Goal: Task Accomplishment & Management: Manage account settings

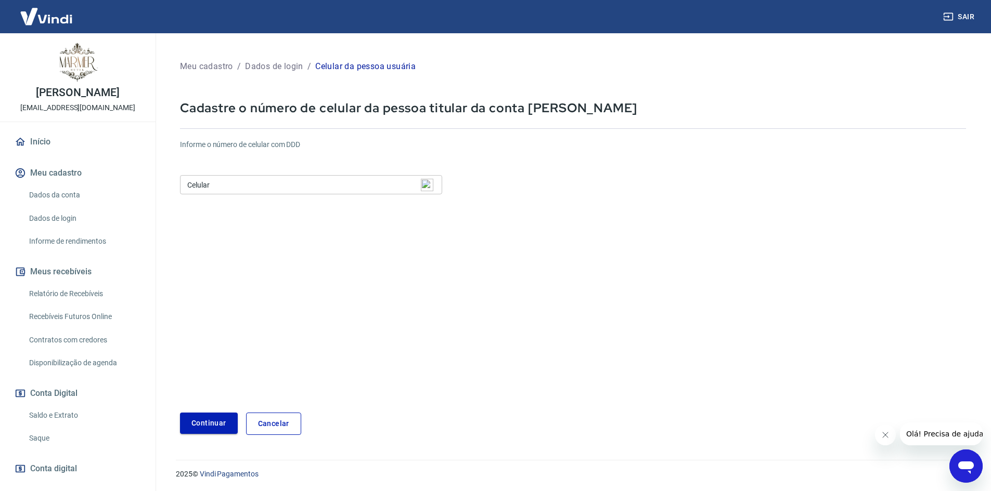
click at [203, 420] on button "Continuar" at bounding box center [209, 423] width 58 height 21
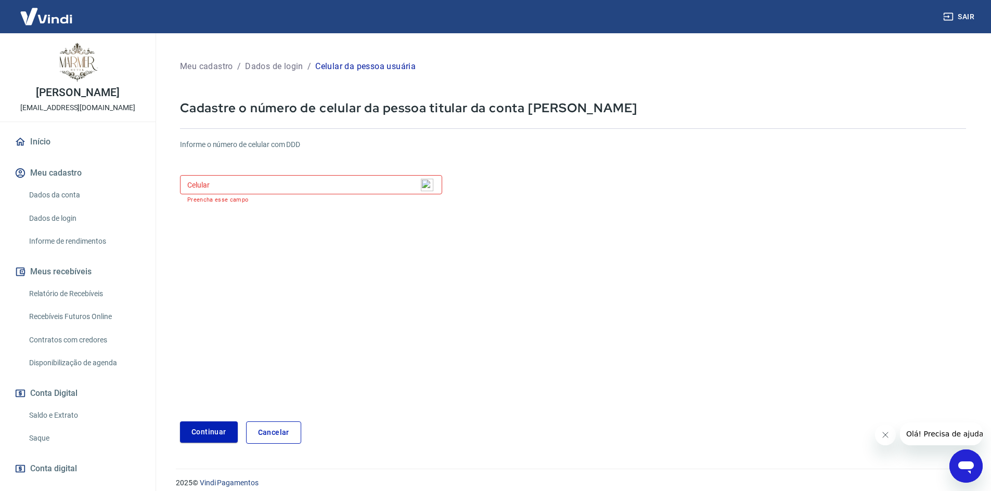
click at [207, 183] on input "Celular" at bounding box center [311, 184] width 262 height 19
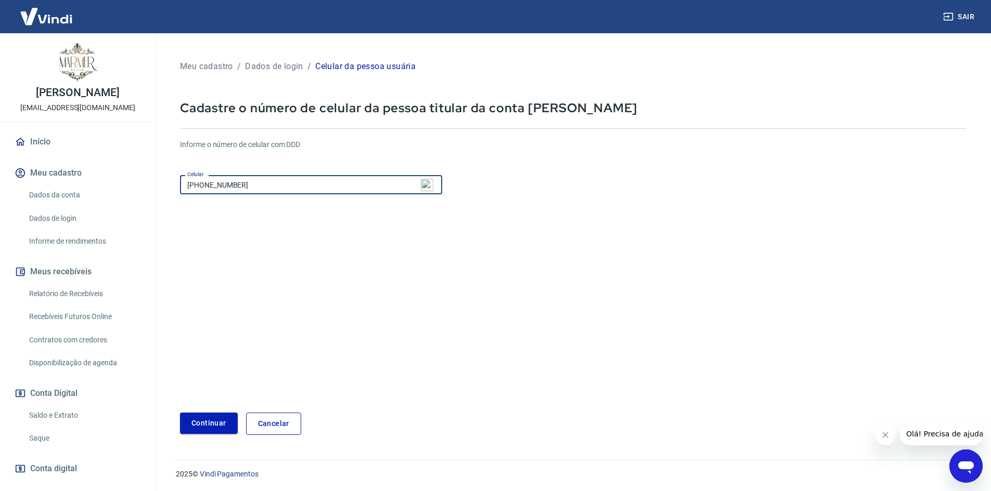
type input "[PHONE_NUMBER]"
click at [205, 425] on button "Continuar" at bounding box center [209, 423] width 58 height 21
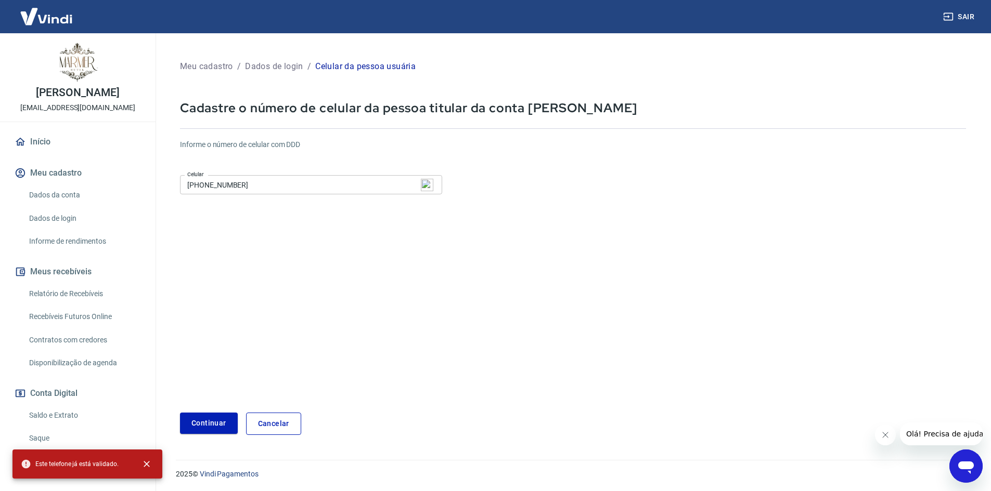
click at [340, 417] on div "Continuar Cancelar" at bounding box center [573, 424] width 786 height 22
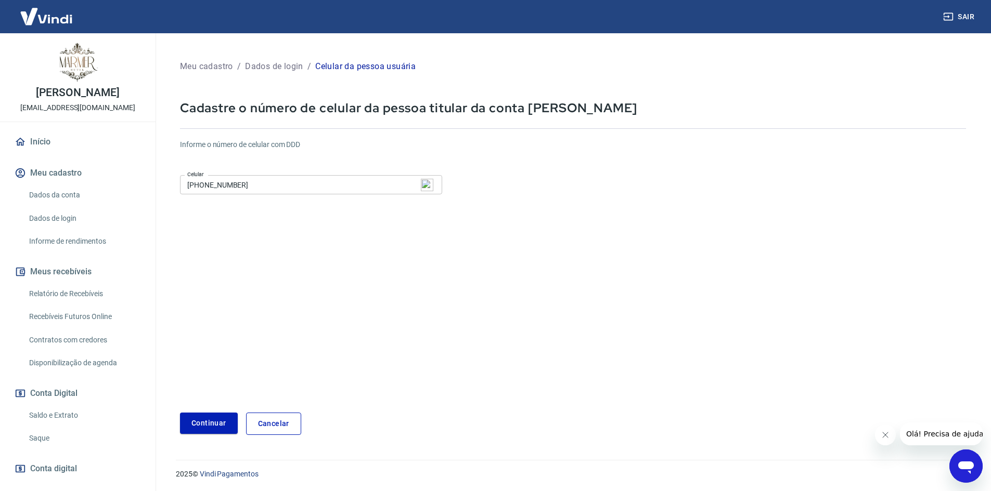
click at [53, 140] on link "Início" at bounding box center [77, 142] width 131 height 23
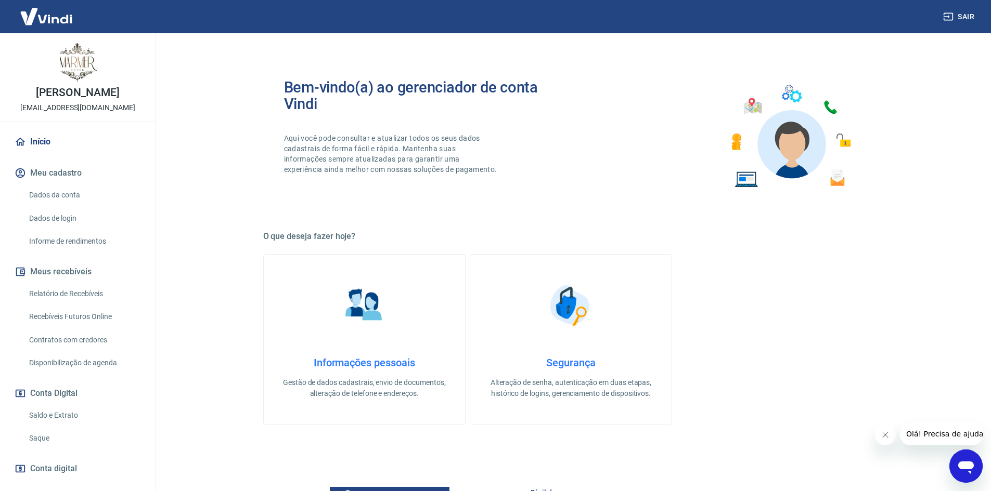
click at [82, 416] on link "Saldo e Extrato" at bounding box center [84, 415] width 118 height 21
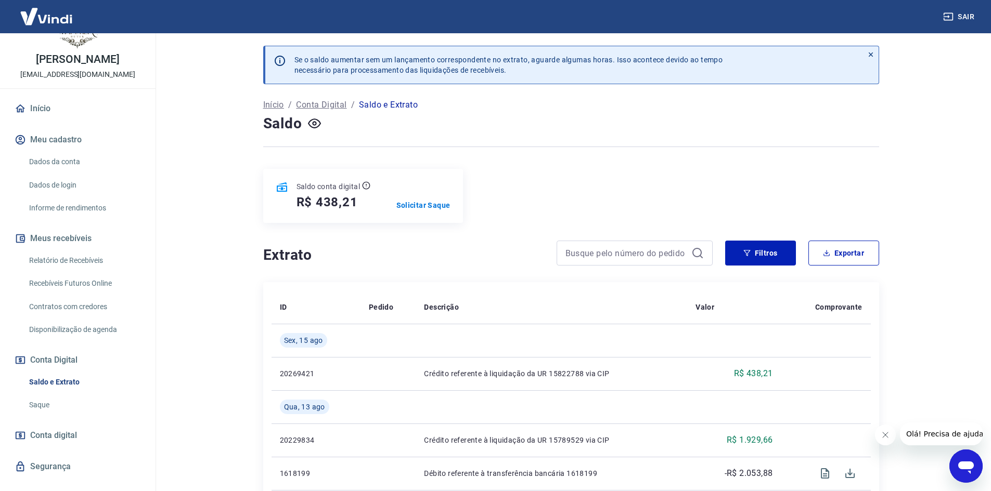
scroll to position [51, 0]
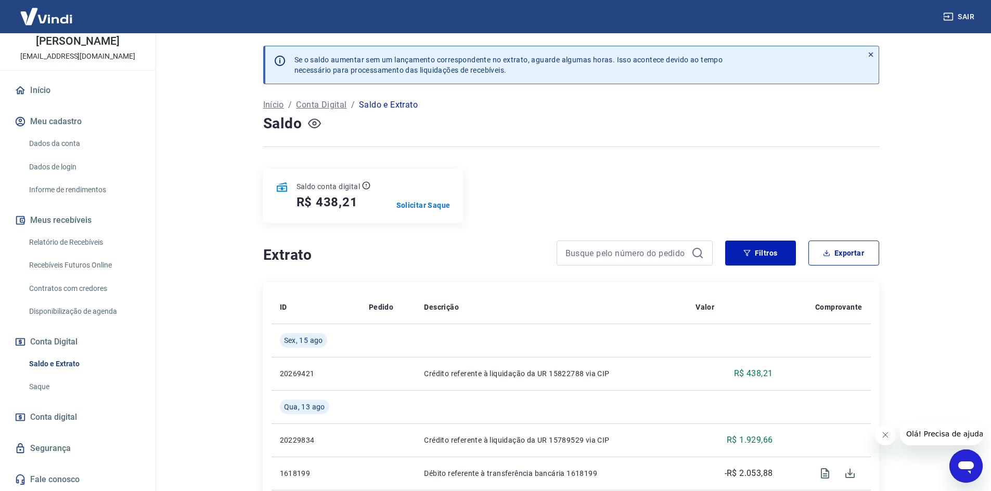
click at [314, 122] on icon "button" at bounding box center [314, 124] width 4 height 4
click at [311, 127] on icon "button" at bounding box center [314, 124] width 13 height 10
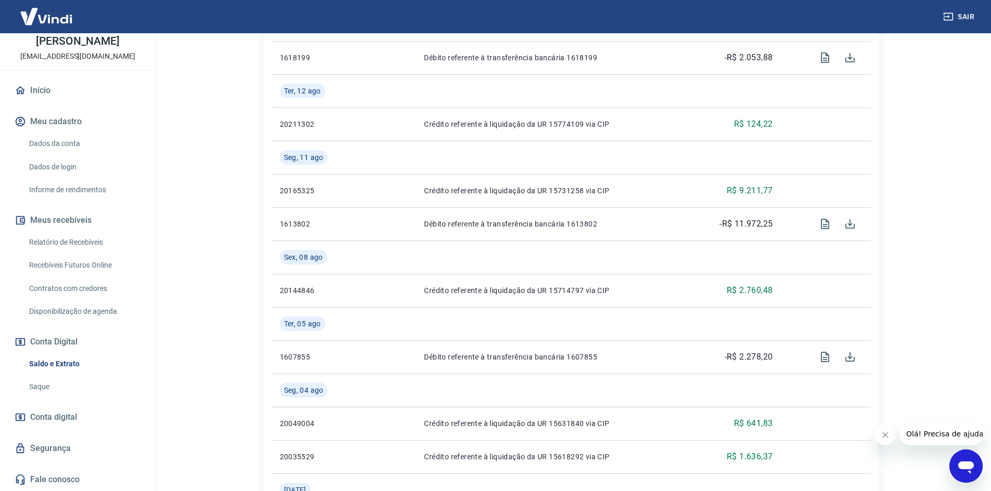
scroll to position [156, 0]
